Goal: Transaction & Acquisition: Purchase product/service

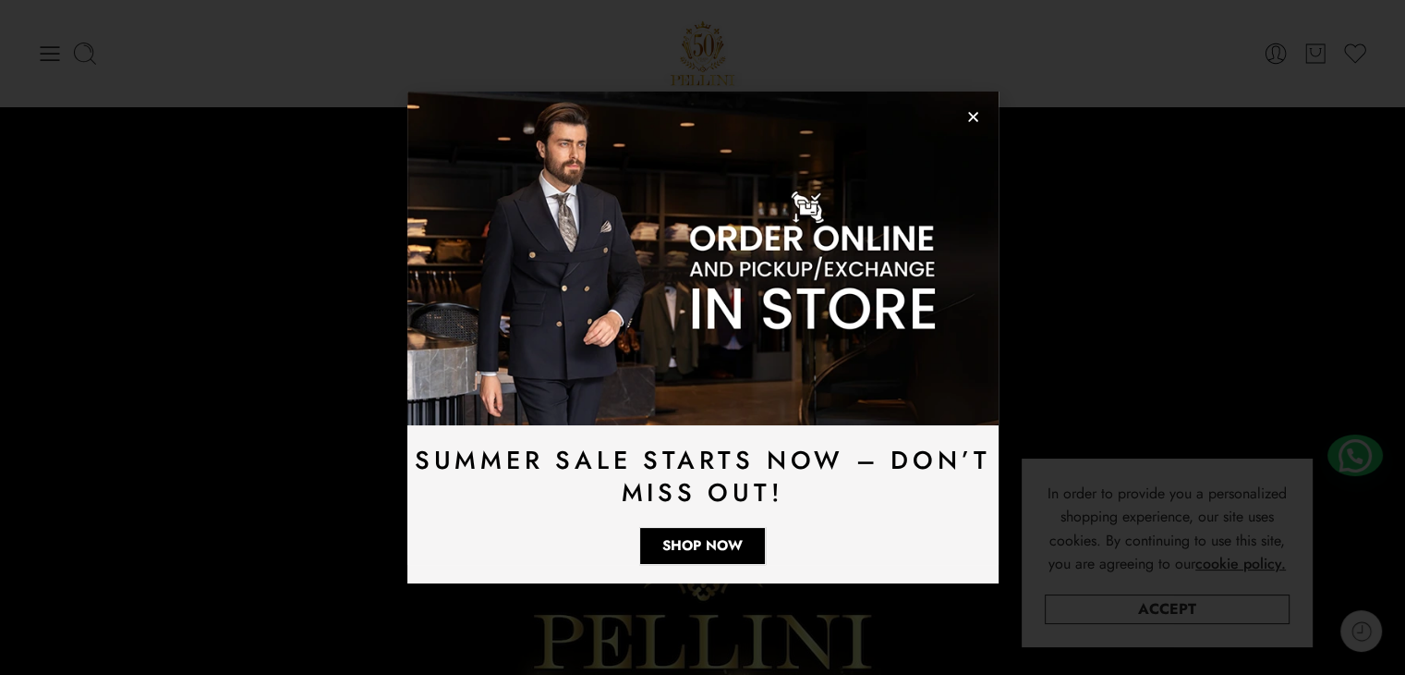
click at [975, 124] on img at bounding box center [702, 257] width 591 height 333
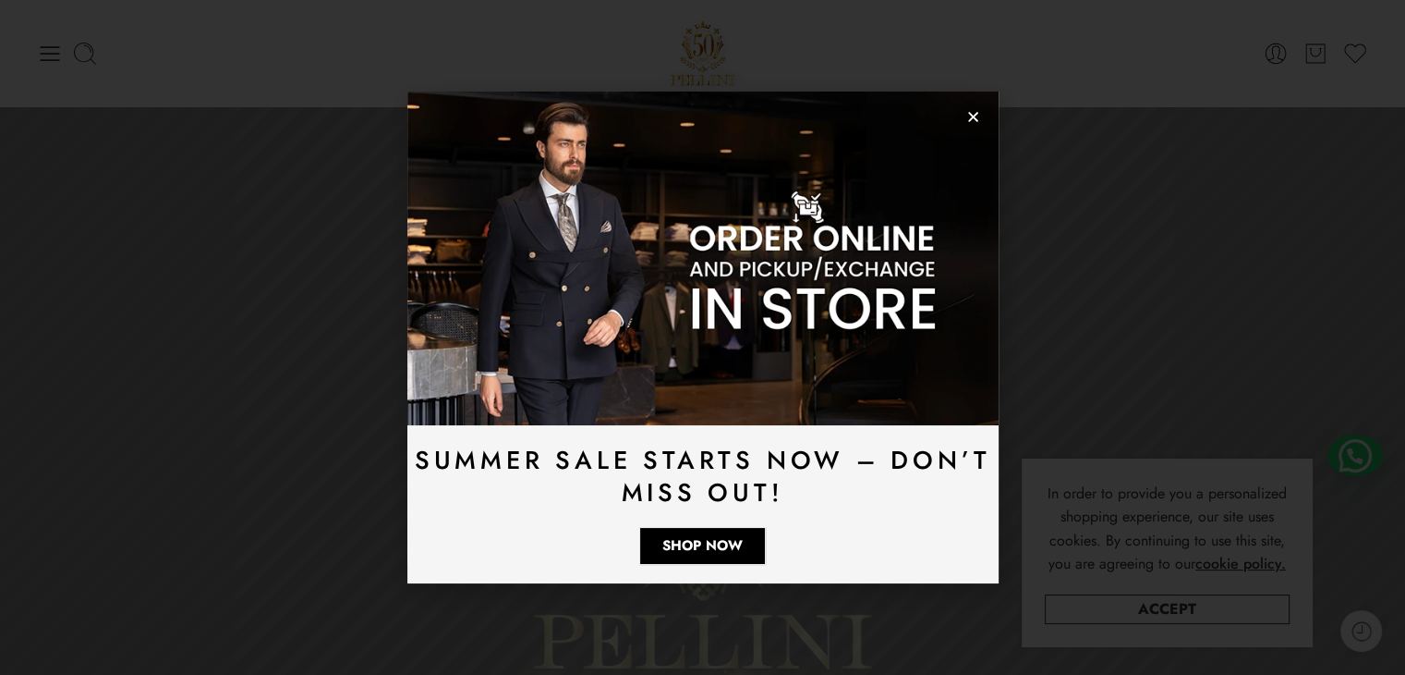
click at [975, 115] on use "Close" at bounding box center [973, 118] width 10 height 10
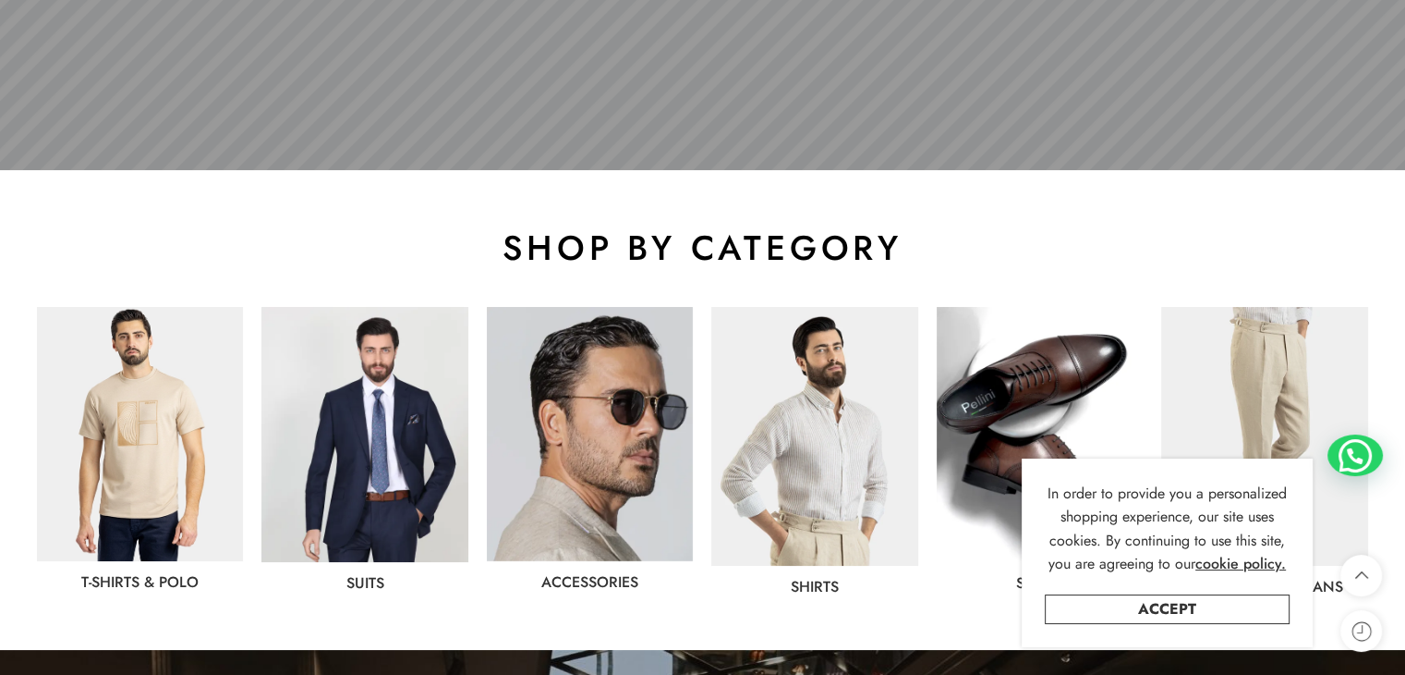
scroll to position [832, 0]
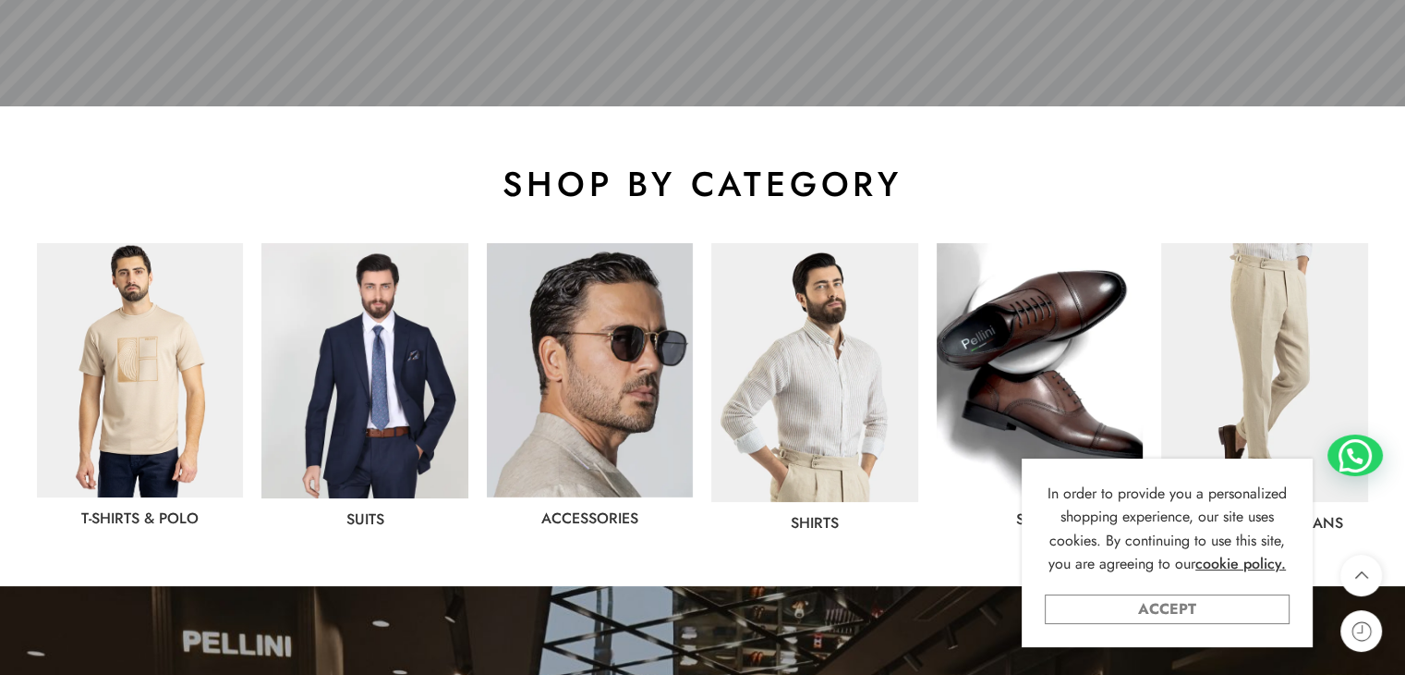
click at [1223, 600] on link "Accept" at bounding box center [1167, 609] width 245 height 30
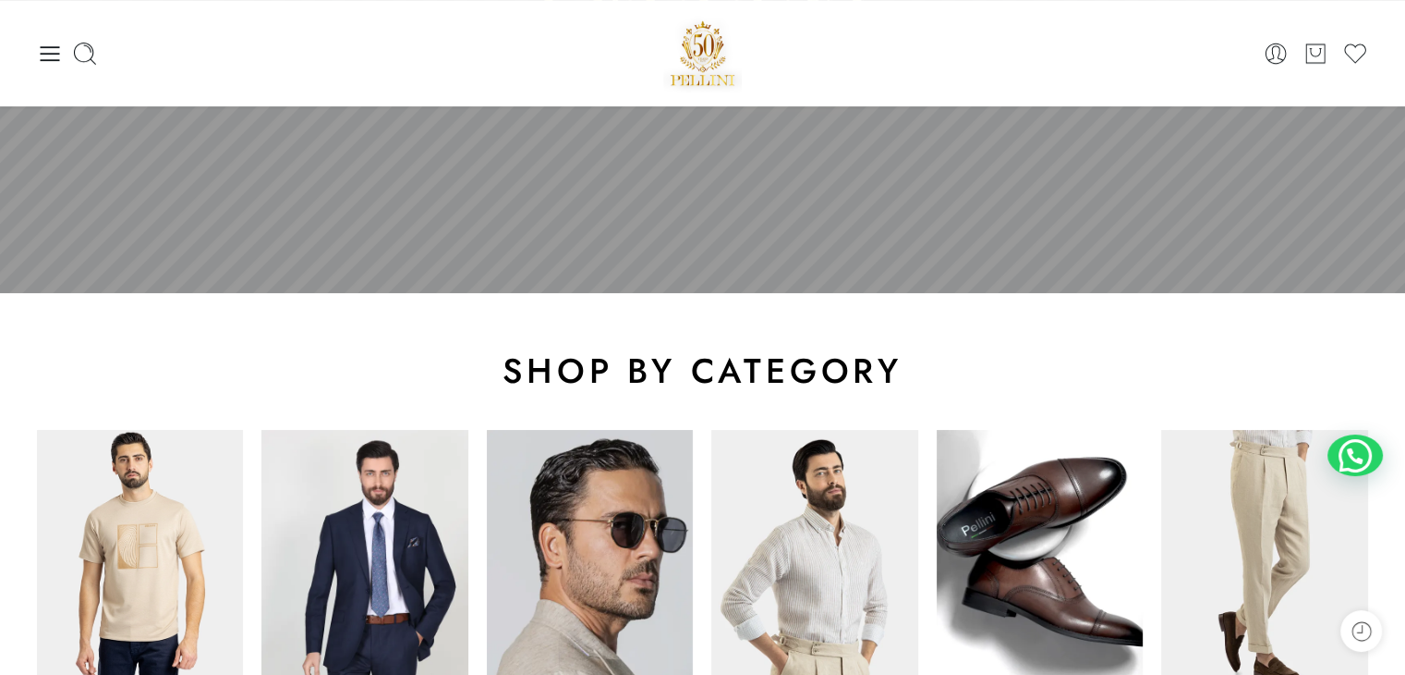
scroll to position [719, 0]
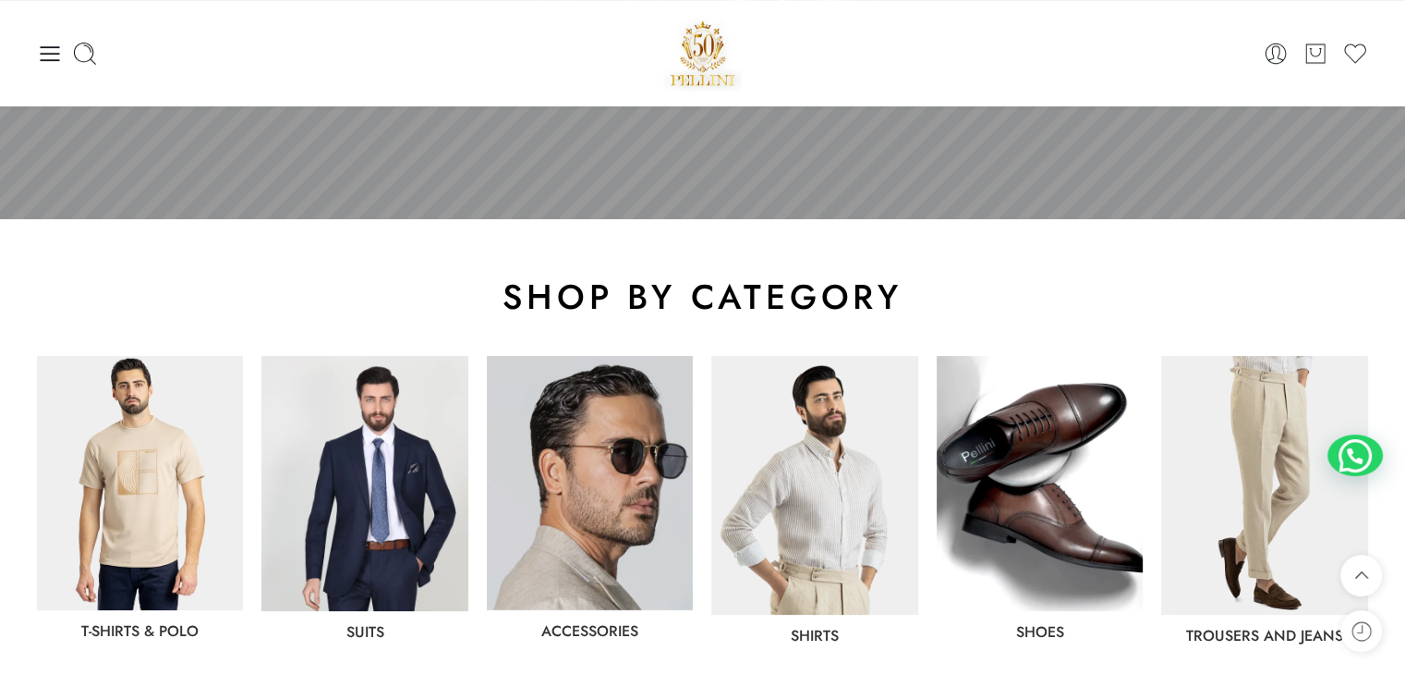
click at [811, 424] on img at bounding box center [814, 485] width 206 height 259
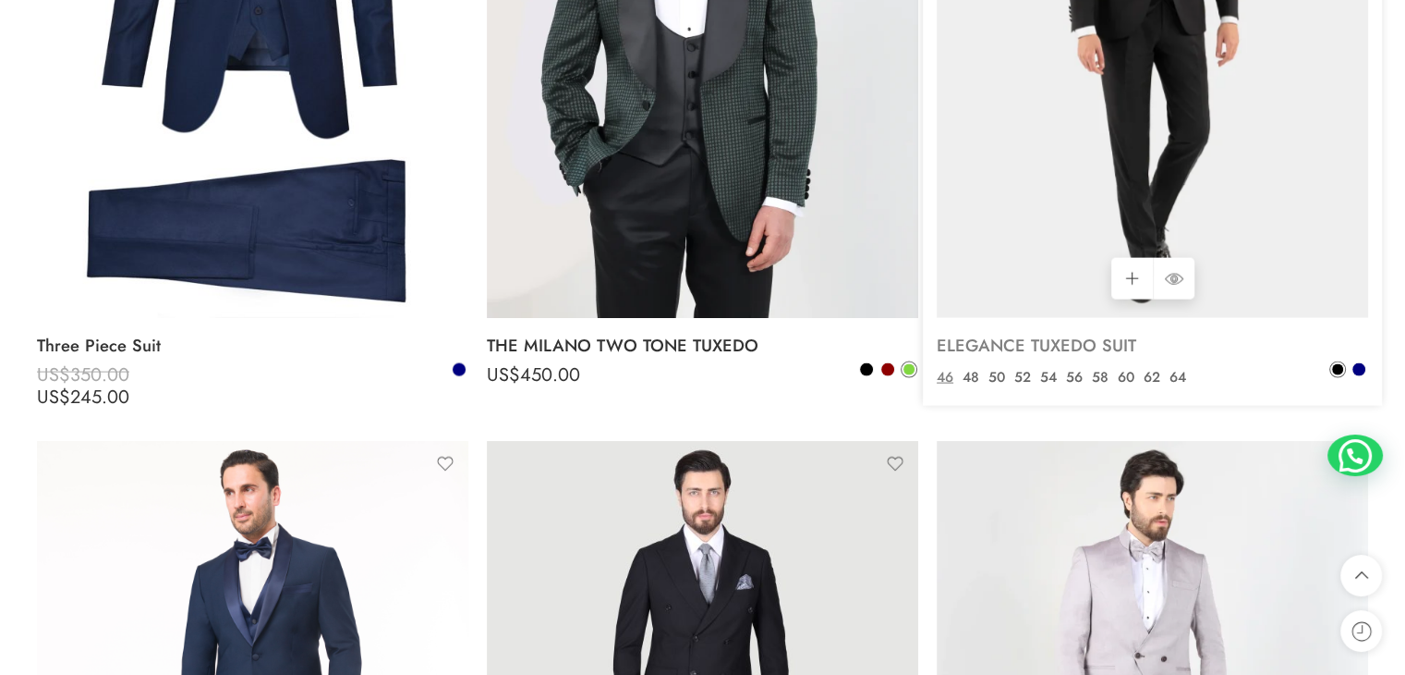
scroll to position [4158, 0]
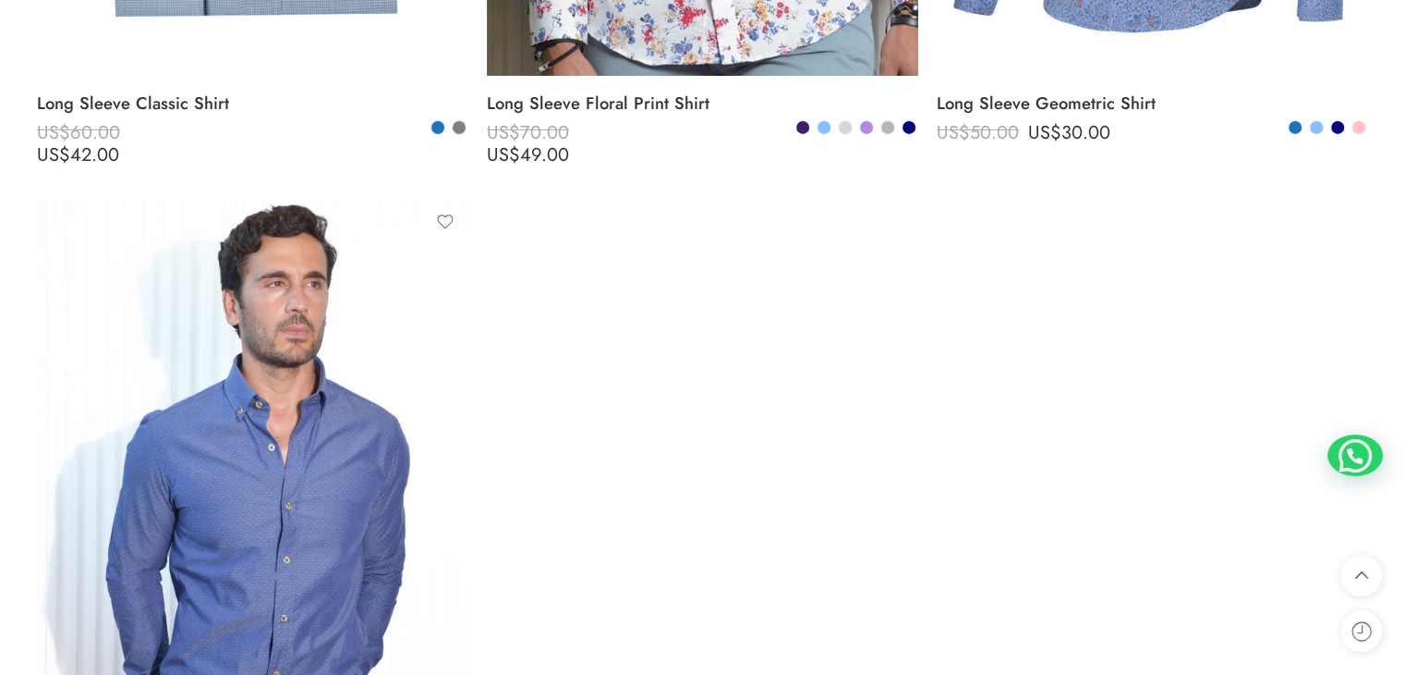
scroll to position [6830, 0]
